Goal: Task Accomplishment & Management: Use online tool/utility

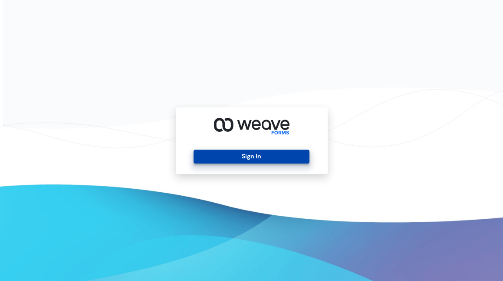
click at [230, 159] on button "Sign In" at bounding box center [252, 156] width 116 height 14
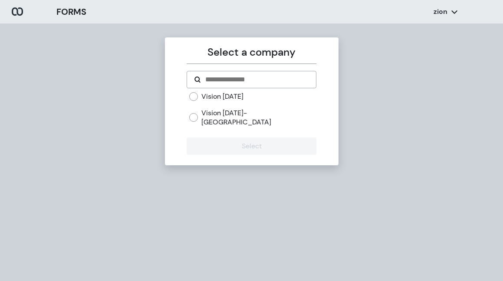
click at [225, 96] on label "Vision [DATE]" at bounding box center [223, 97] width 42 height 10
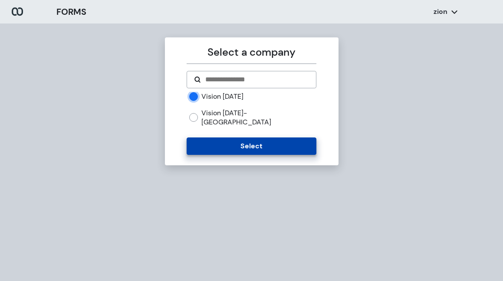
click at [256, 142] on button "Select" at bounding box center [252, 145] width 130 height 17
